Goal: Find specific page/section: Find specific page/section

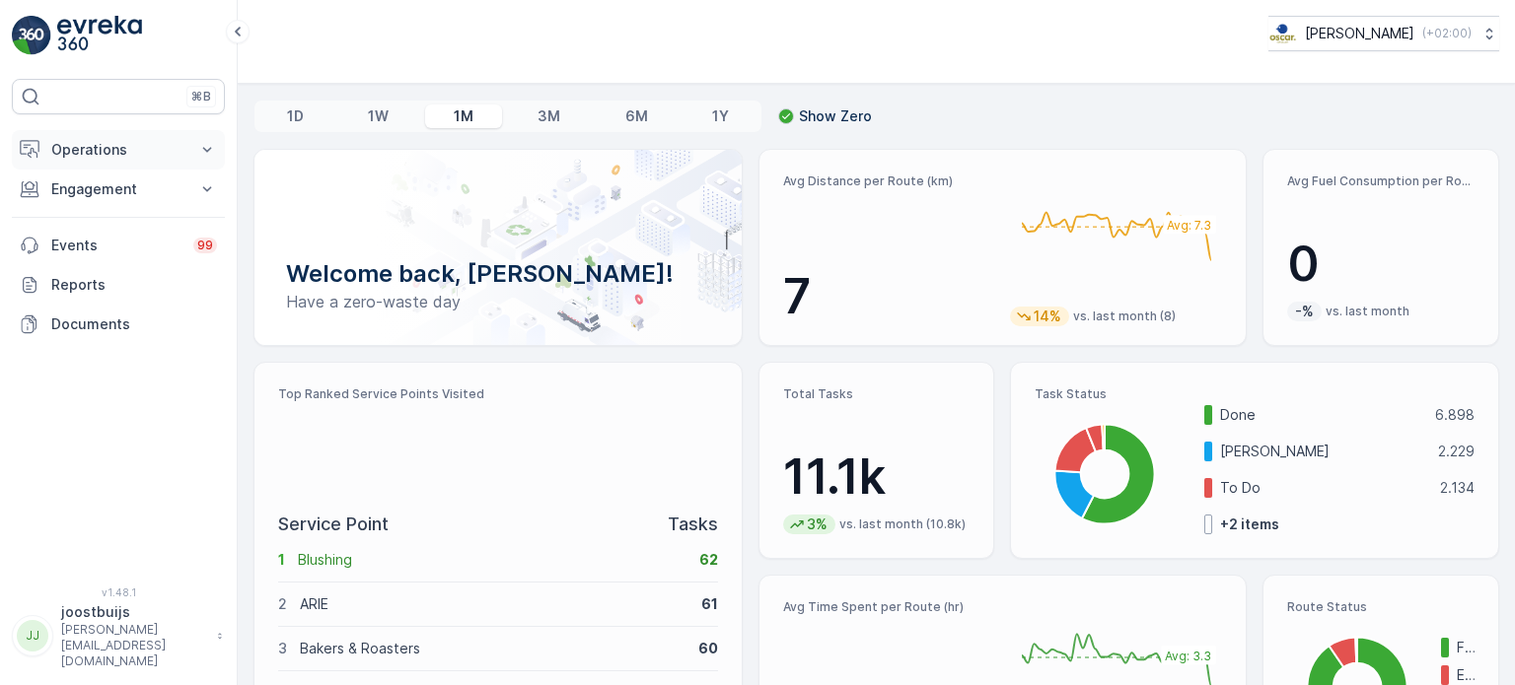
click at [111, 145] on p "Operations" at bounding box center [118, 150] width 134 height 20
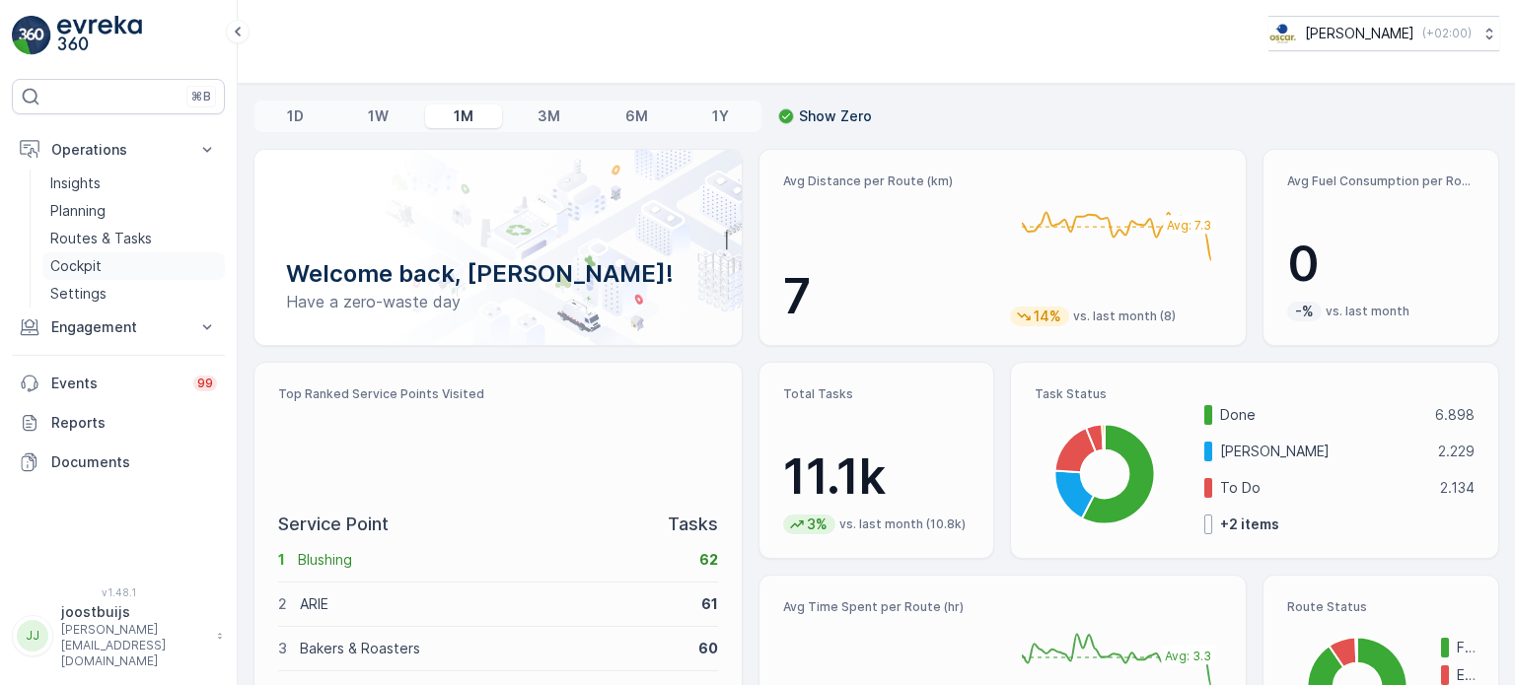
click at [103, 271] on link "Cockpit" at bounding box center [133, 266] width 182 height 28
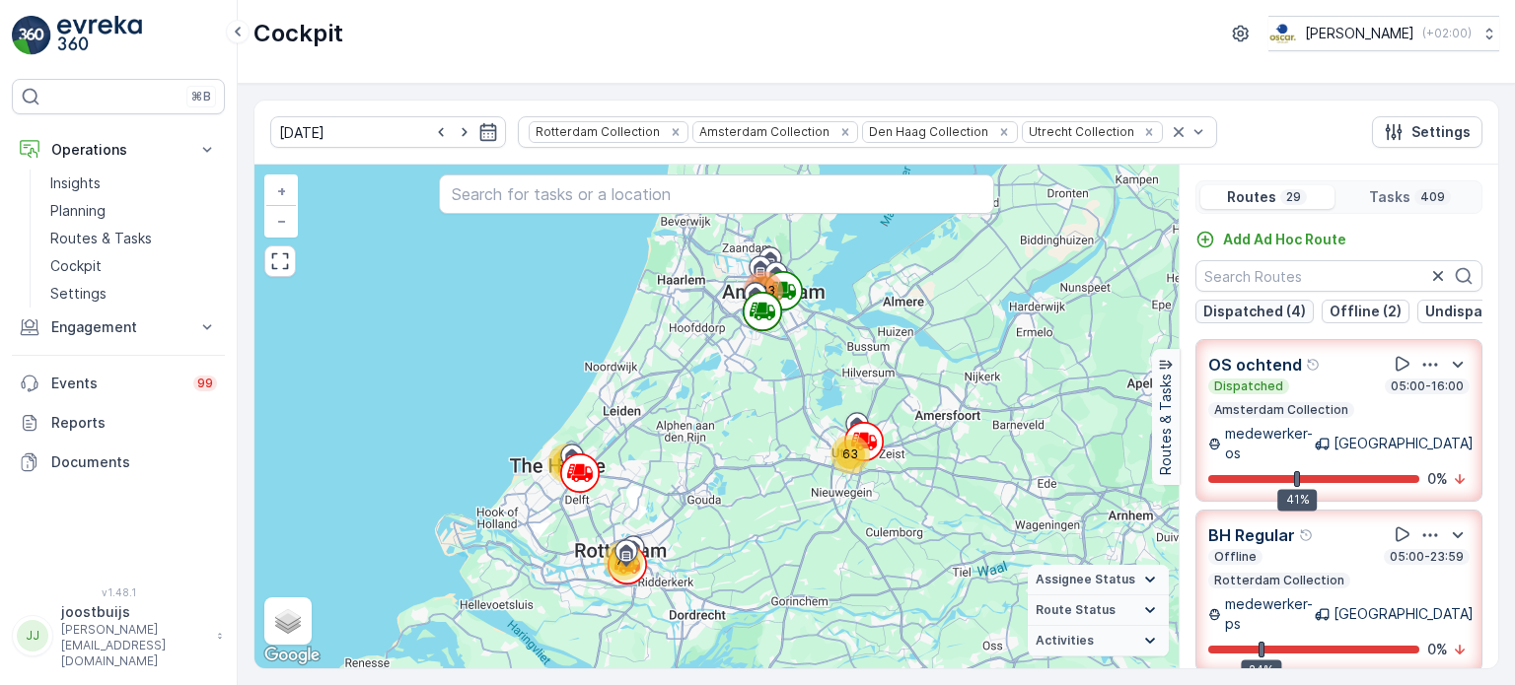
click at [1258, 315] on p "Dispatched (4)" at bounding box center [1254, 312] width 103 height 20
click at [1269, 313] on p "Dispatched (4)" at bounding box center [1254, 312] width 103 height 20
click at [1341, 309] on p "Offline (2)" at bounding box center [1365, 312] width 72 height 20
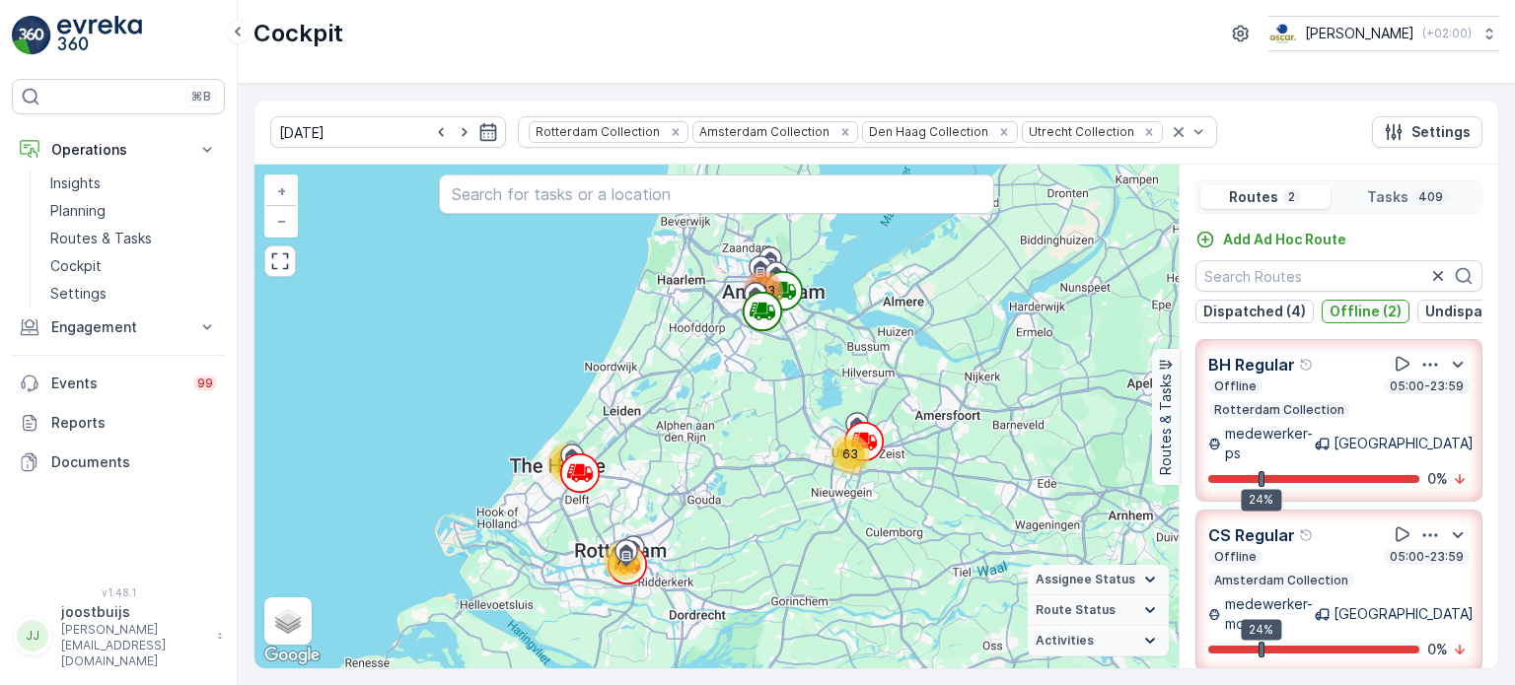
click at [1353, 311] on p "Offline (2)" at bounding box center [1365, 312] width 72 height 20
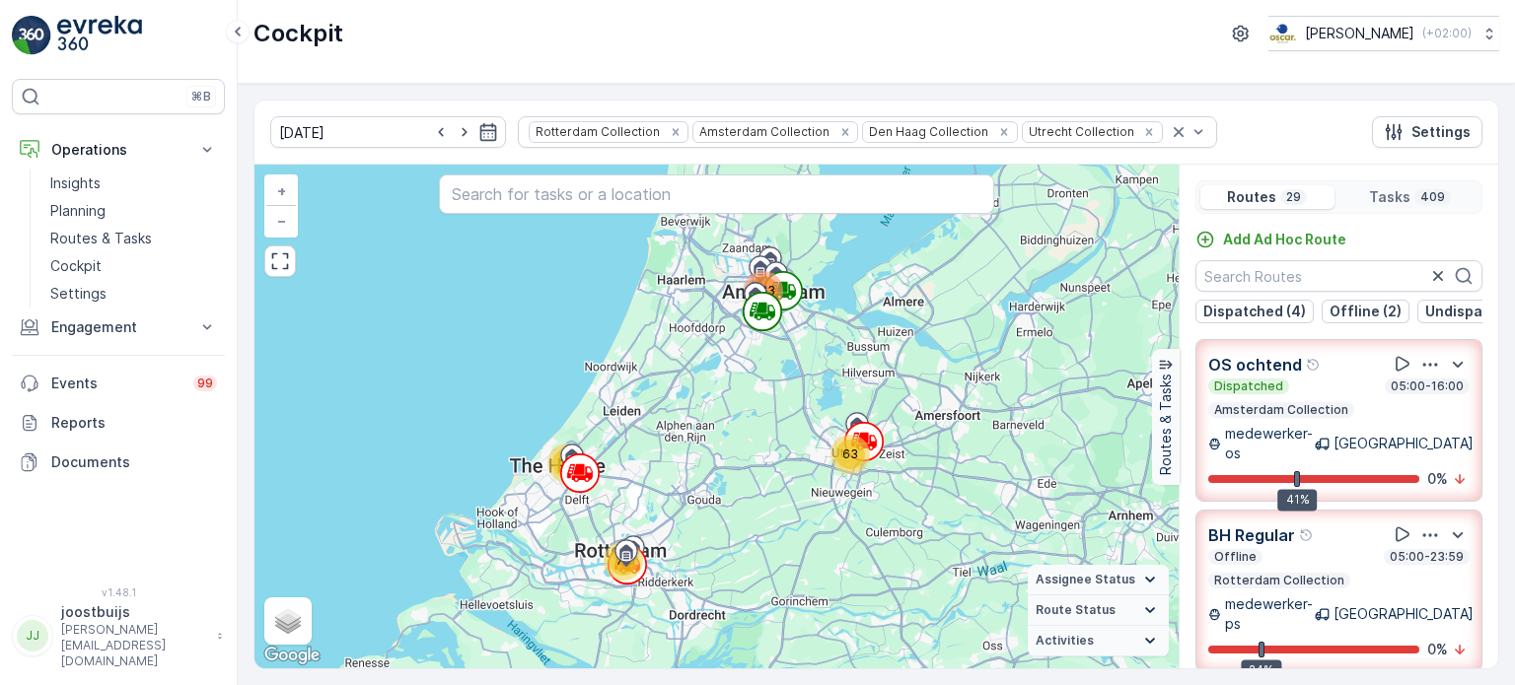
scroll to position [0, 184]
click at [1294, 306] on p "Undispatched (22)" at bounding box center [1305, 312] width 128 height 20
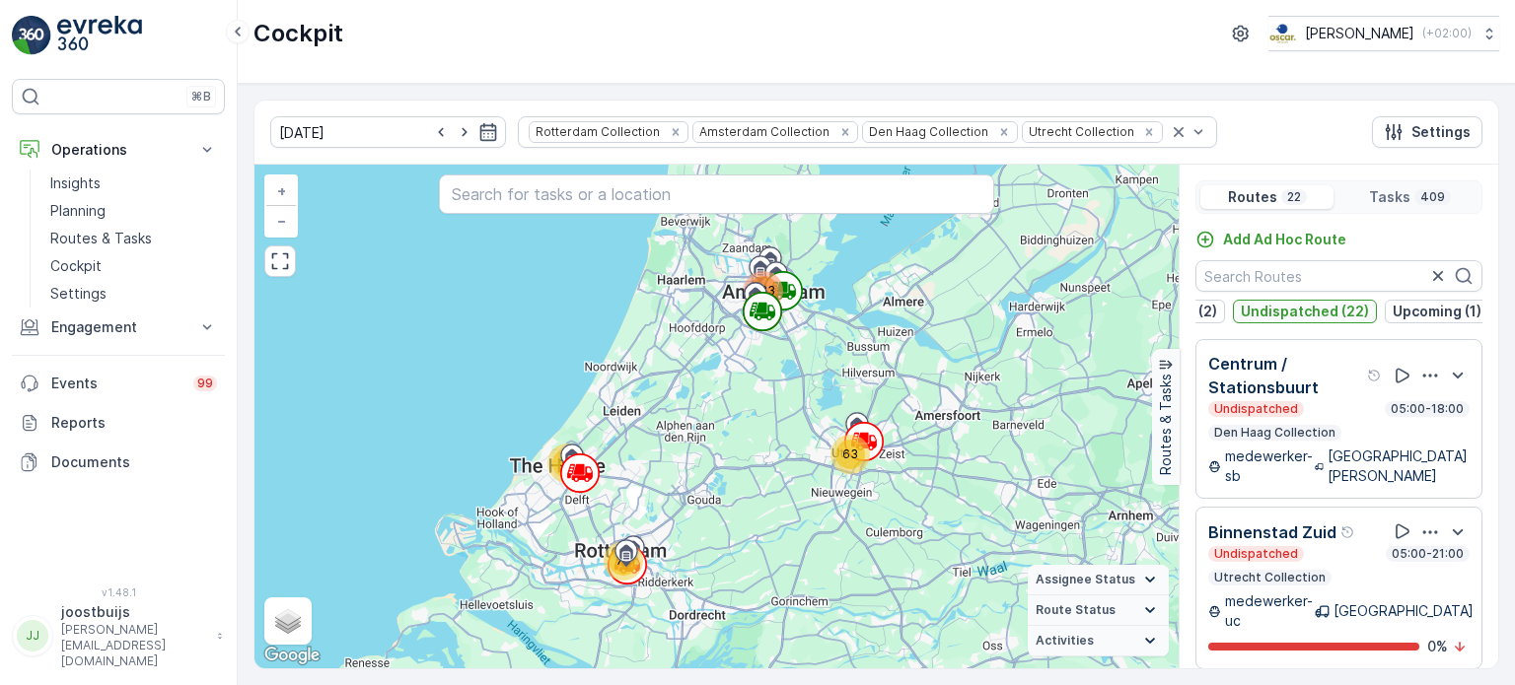
click at [1288, 308] on p "Undispatched (22)" at bounding box center [1305, 312] width 128 height 20
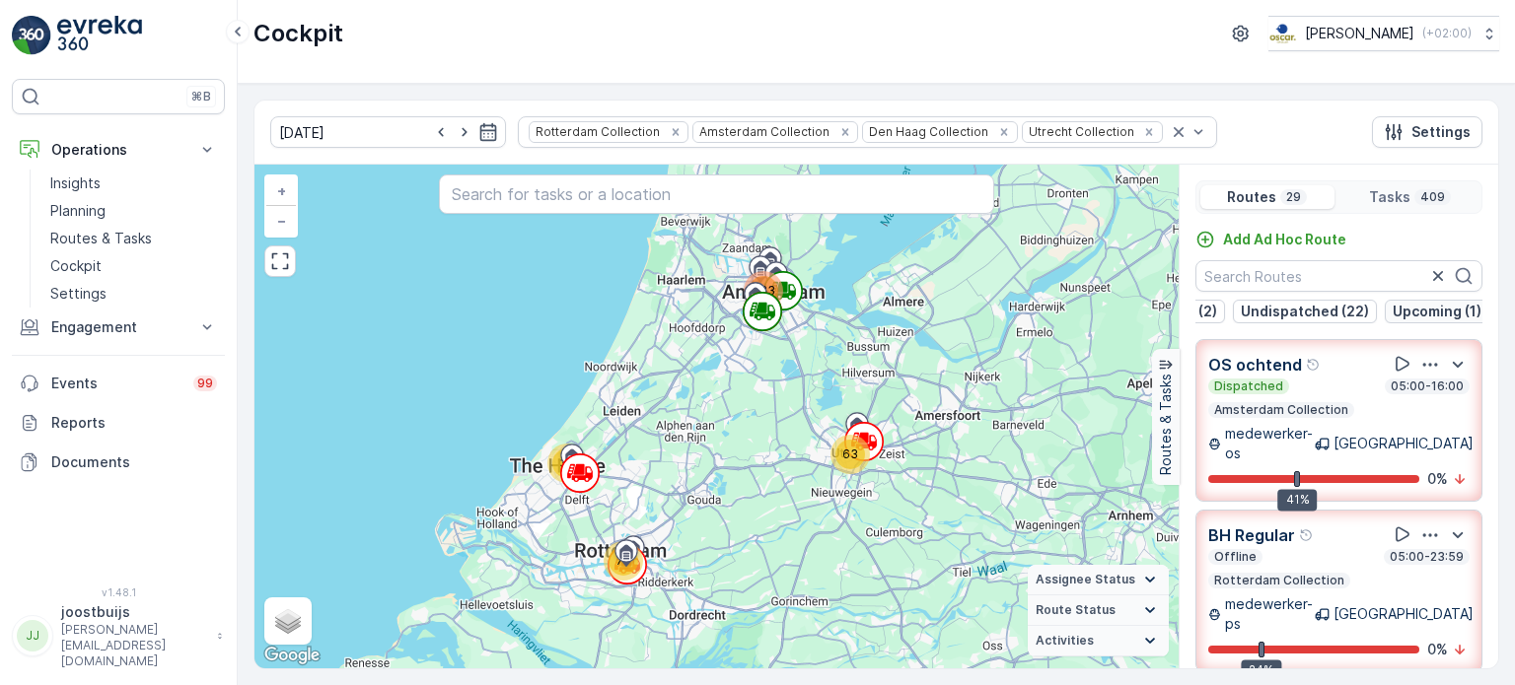
click at [1420, 307] on p "Upcoming (1)" at bounding box center [1437, 312] width 89 height 20
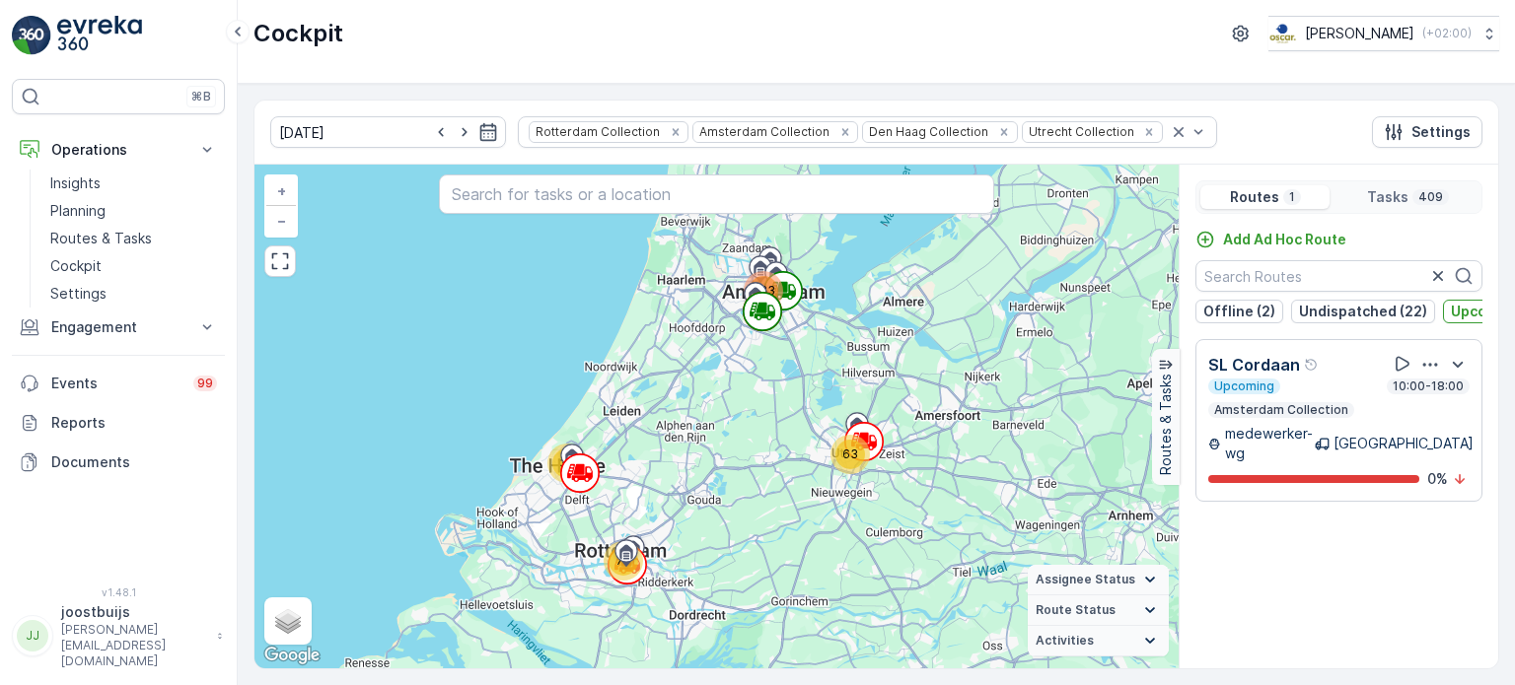
scroll to position [0, 179]
click at [1402, 313] on p "Upcoming (1)" at bounding box center [1441, 312] width 89 height 20
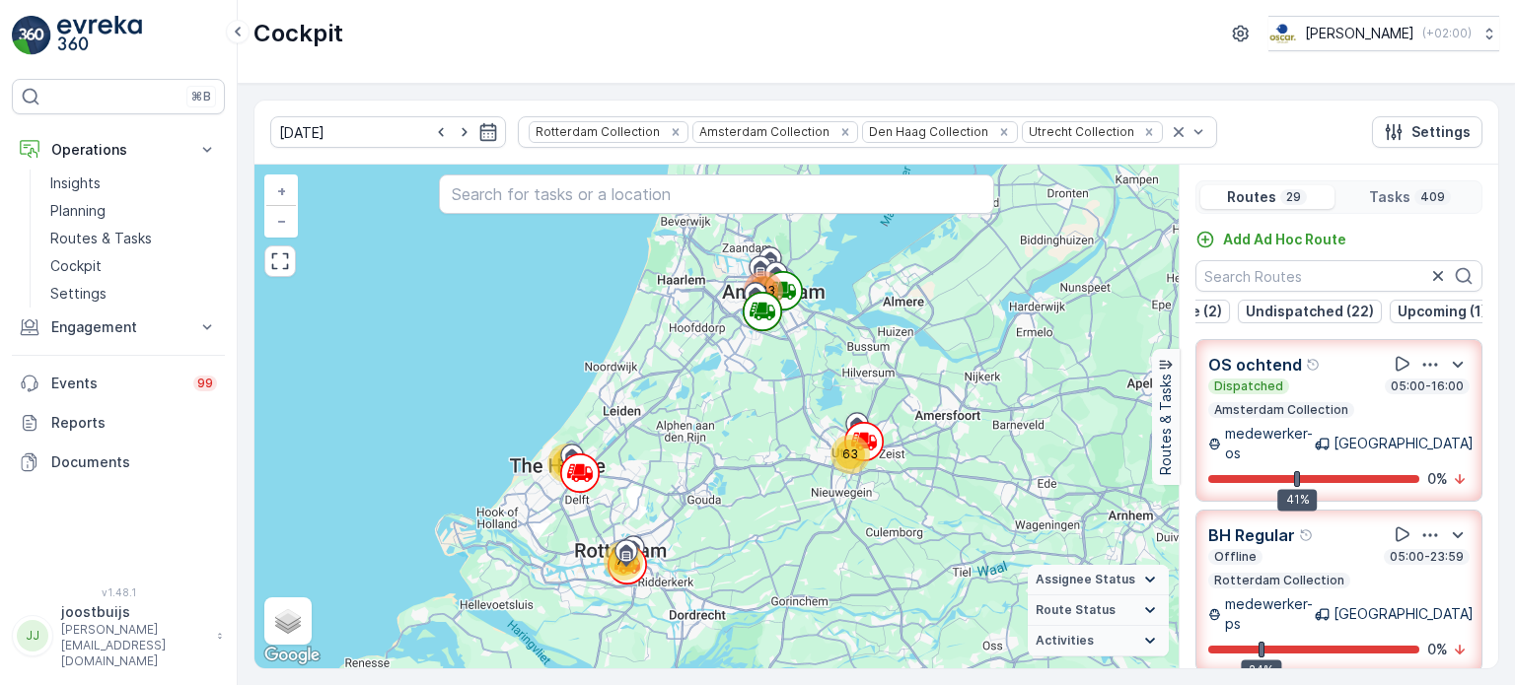
scroll to position [0, 0]
click at [1252, 310] on p "Dispatched (4)" at bounding box center [1254, 312] width 103 height 20
